Goal: Information Seeking & Learning: Find specific fact

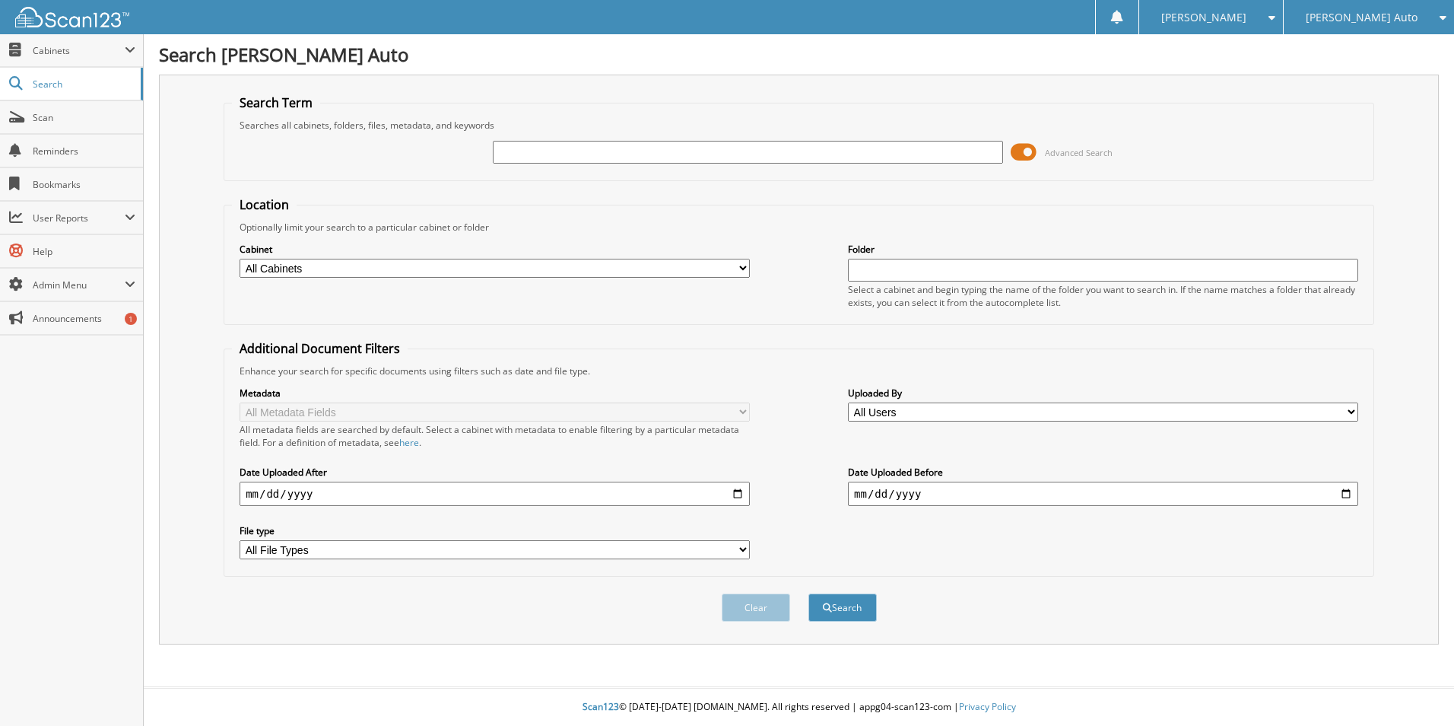
click at [555, 157] on input "text" at bounding box center [748, 152] width 510 height 23
type input "2S25698"
click at [836, 602] on button "Search" at bounding box center [843, 607] width 68 height 28
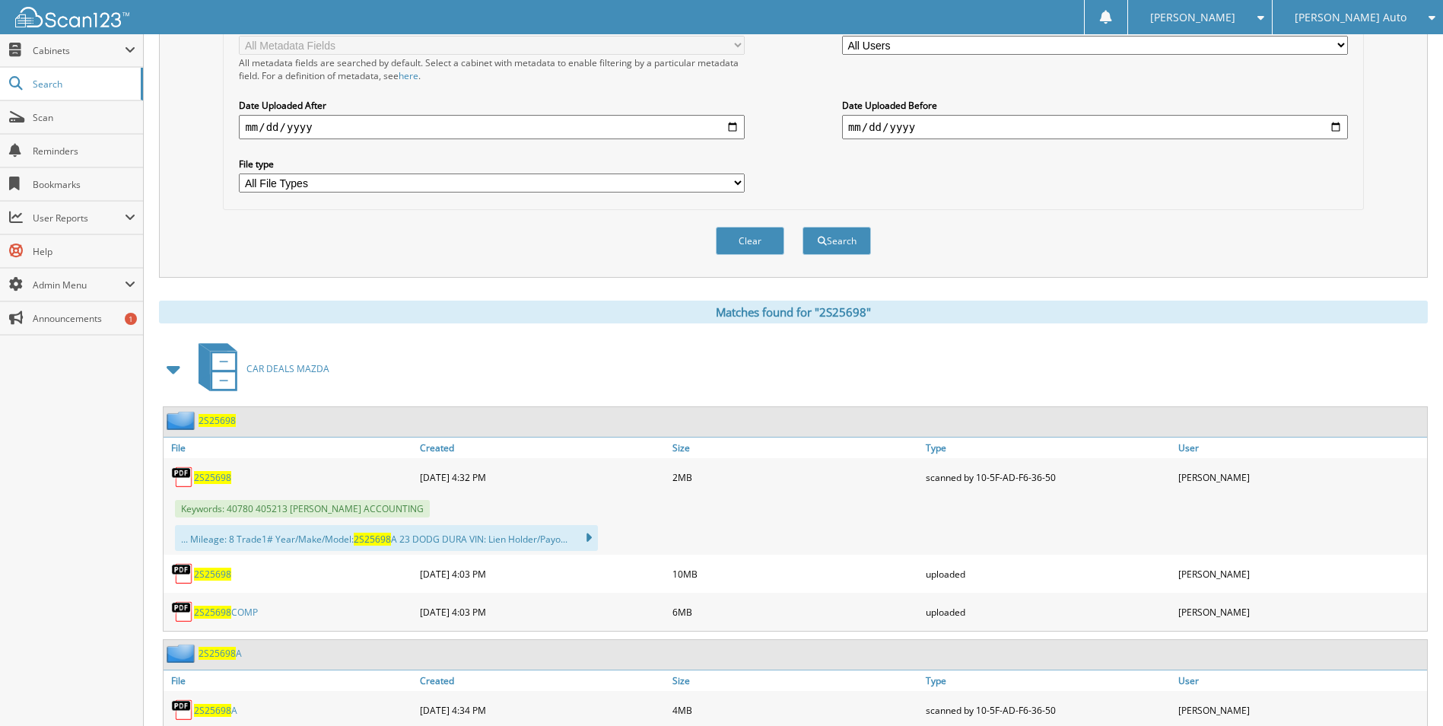
scroll to position [456, 0]
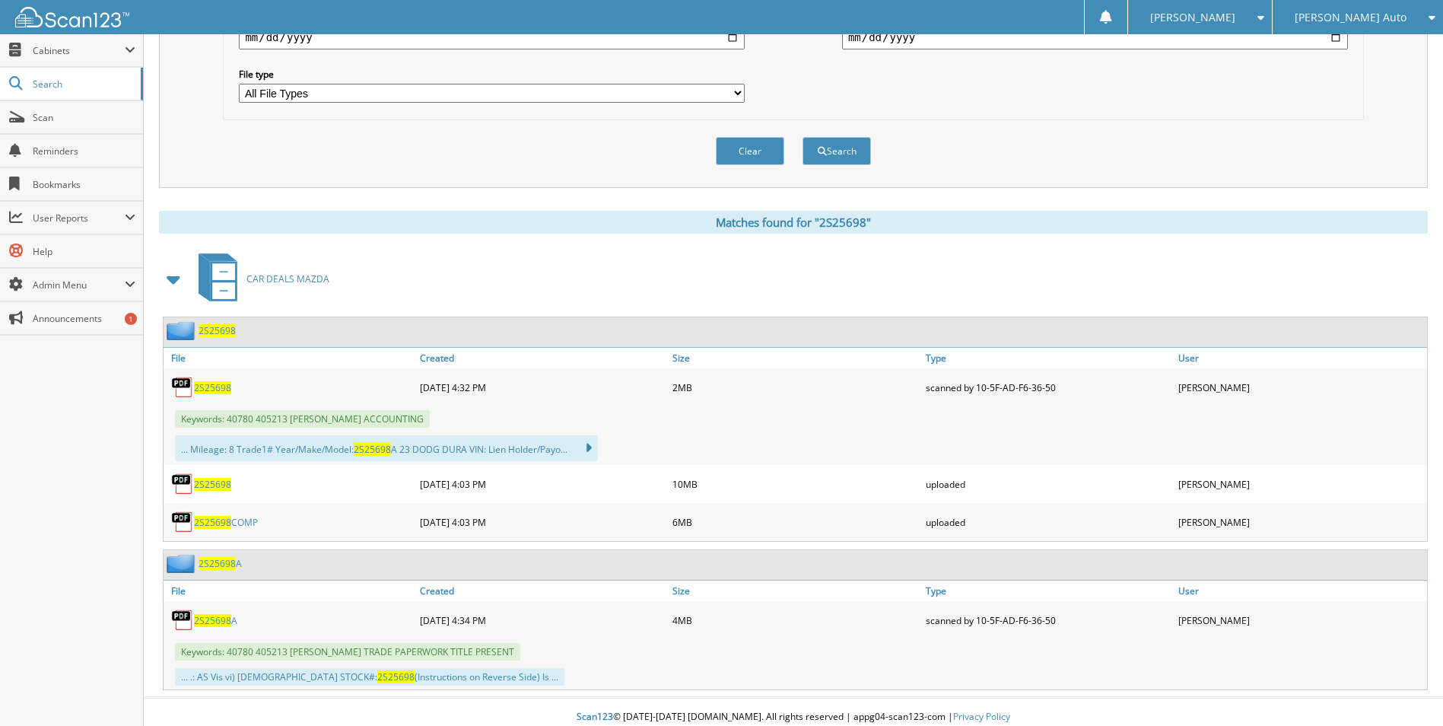
click at [219, 330] on span "2S25698" at bounding box center [217, 330] width 37 height 13
